Goal: Information Seeking & Learning: Learn about a topic

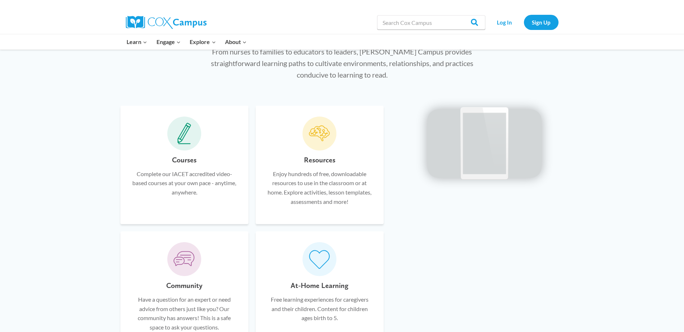
scroll to position [414, 0]
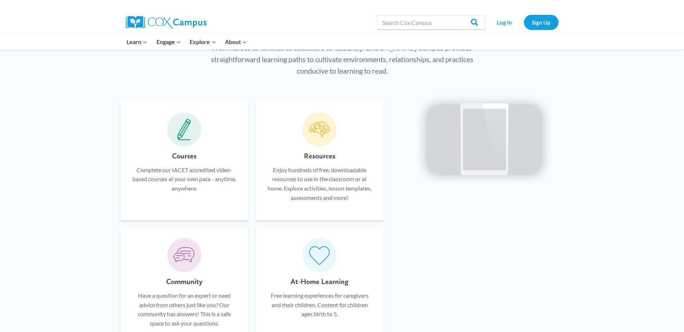
click at [321, 142] on span at bounding box center [319, 129] width 34 height 34
drag, startPoint x: 683, startPoint y: 129, endPoint x: 687, endPoint y: 145, distance: 15.9
click at [191, 166] on p "Complete our IACET accredited video-based courses at your own pace - anytime, a…" at bounding box center [184, 179] width 106 height 28
click at [176, 140] on span at bounding box center [184, 129] width 34 height 34
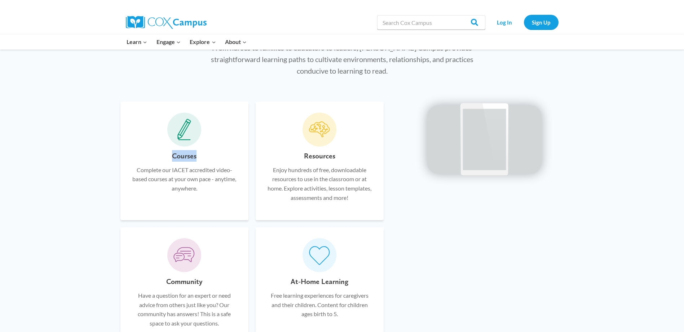
click at [176, 140] on span at bounding box center [184, 129] width 34 height 34
drag, startPoint x: 176, startPoint y: 140, endPoint x: 174, endPoint y: 169, distance: 29.3
click at [173, 169] on p "Complete our IACET accredited video-based courses at your own pace - anytime, a…" at bounding box center [184, 179] width 106 height 28
click at [176, 169] on p "Complete our IACET accredited video-based courses at your own pace - anytime, a…" at bounding box center [184, 179] width 106 height 28
click at [500, 22] on link "Log In" at bounding box center [504, 22] width 31 height 15
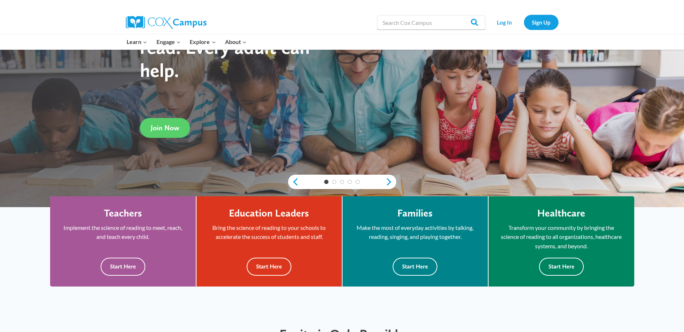
scroll to position [78, 0]
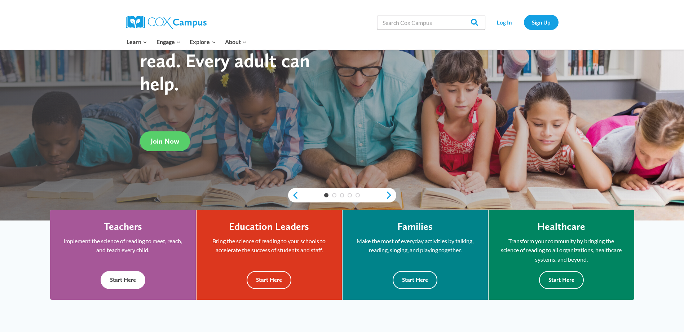
click at [123, 245] on p "Implement the science of reading to meet, reach, and teach every child." at bounding box center [123, 245] width 124 height 18
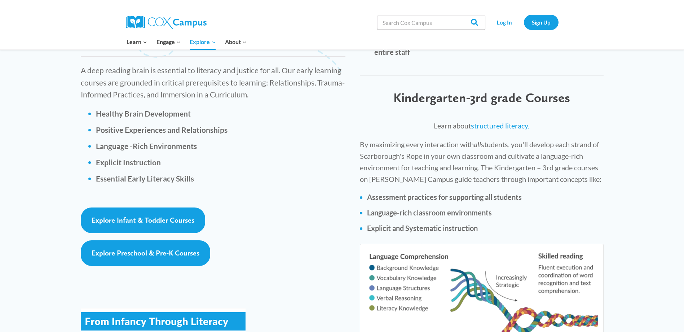
scroll to position [1003, 0]
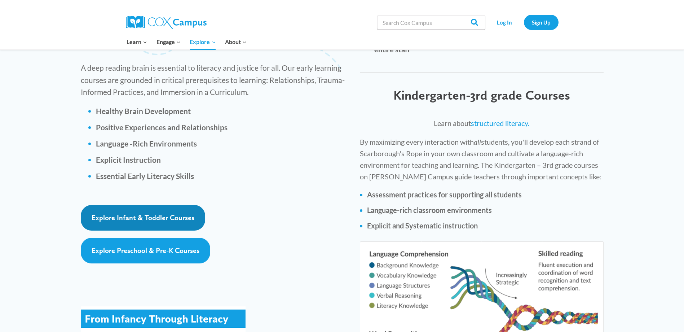
click at [169, 213] on span "Explore Infant & Toddler Courses" at bounding box center [143, 217] width 103 height 9
click at [159, 213] on span "Explore Infant & Toddler Courses" at bounding box center [143, 217] width 103 height 9
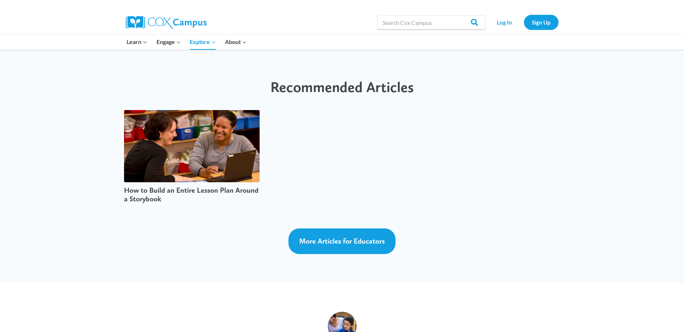
scroll to position [1792, 0]
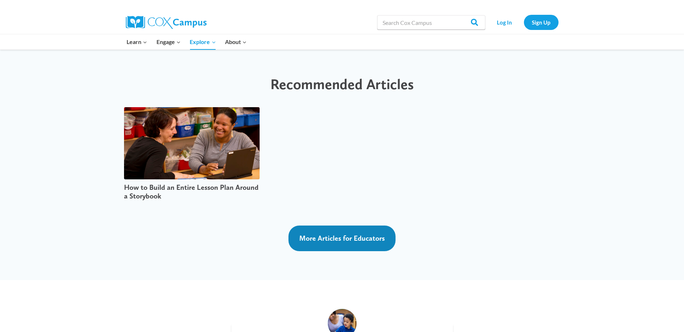
click at [315, 225] on link "More Articles for Educators" at bounding box center [341, 238] width 107 height 26
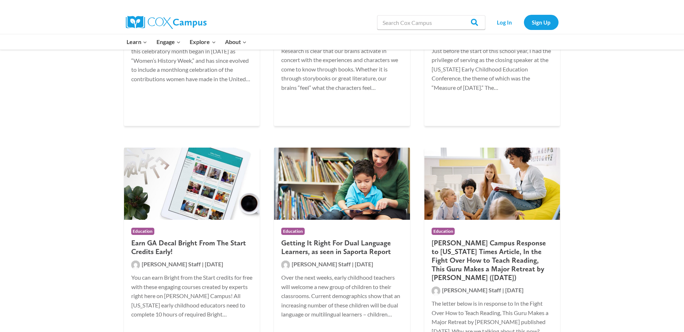
scroll to position [2112, 0]
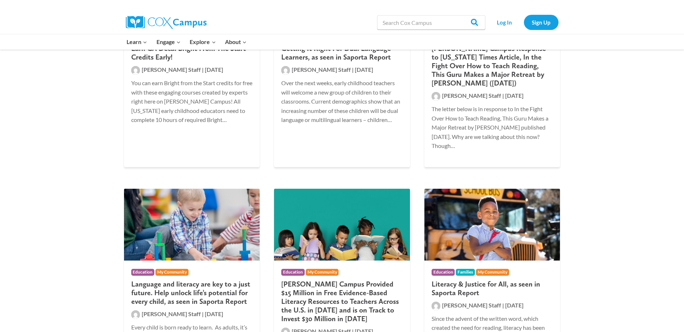
drag, startPoint x: 672, startPoint y: 193, endPoint x: 636, endPoint y: 216, distance: 43.4
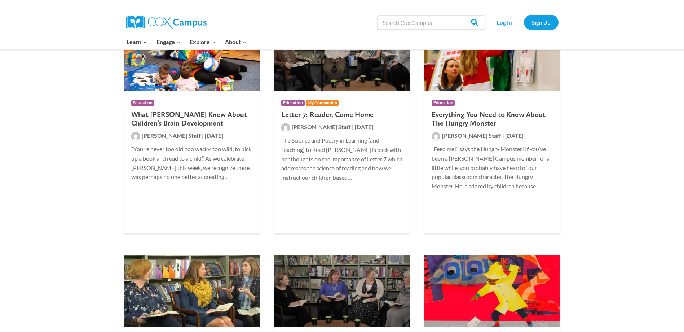
scroll to position [3199, 0]
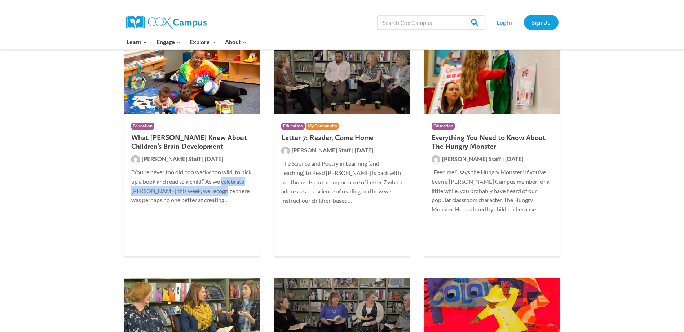
drag, startPoint x: -1, startPoint y: 224, endPoint x: 256, endPoint y: 269, distance: 261.4
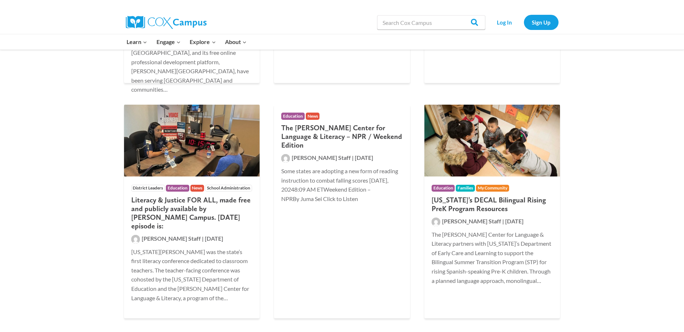
scroll to position [777, 0]
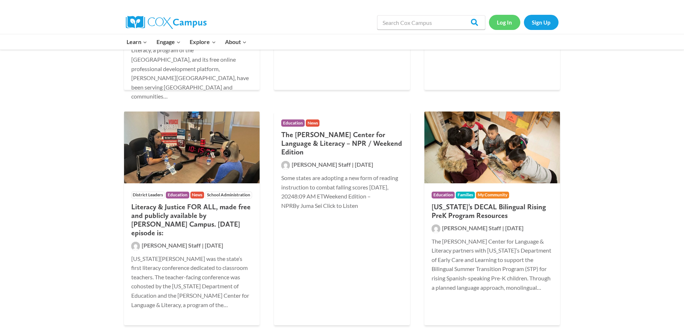
click at [502, 24] on link "Log In" at bounding box center [504, 22] width 31 height 15
